Goal: Information Seeking & Learning: Learn about a topic

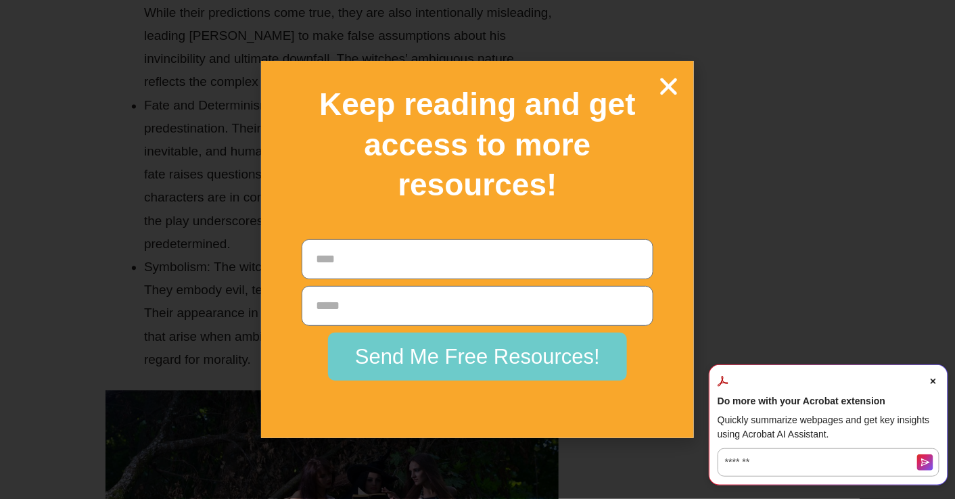
scroll to position [9403, 0]
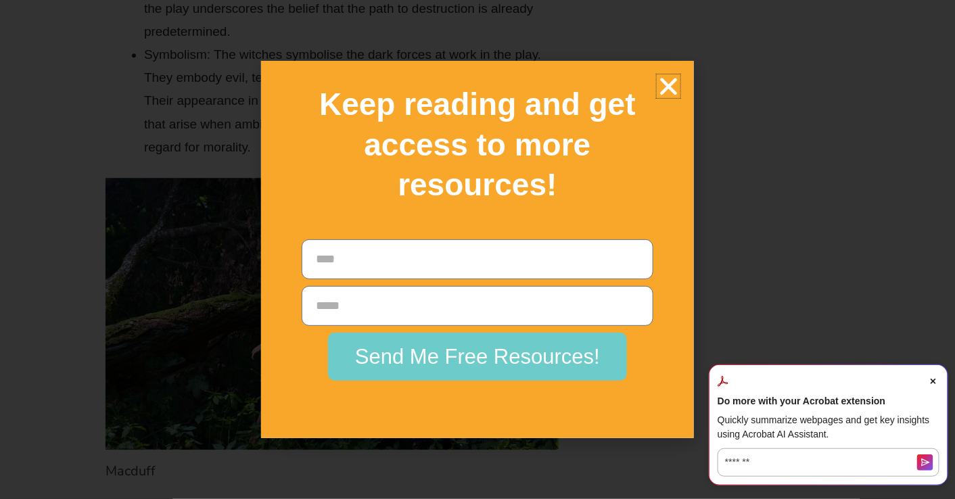
click at [674, 84] on icon "Close" at bounding box center [668, 86] width 24 height 24
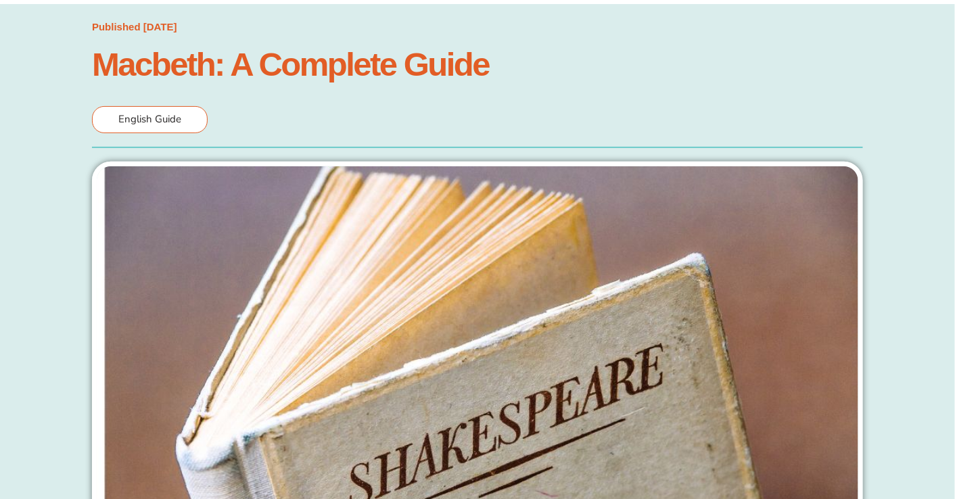
scroll to position [0, 0]
